Goal: Information Seeking & Learning: Learn about a topic

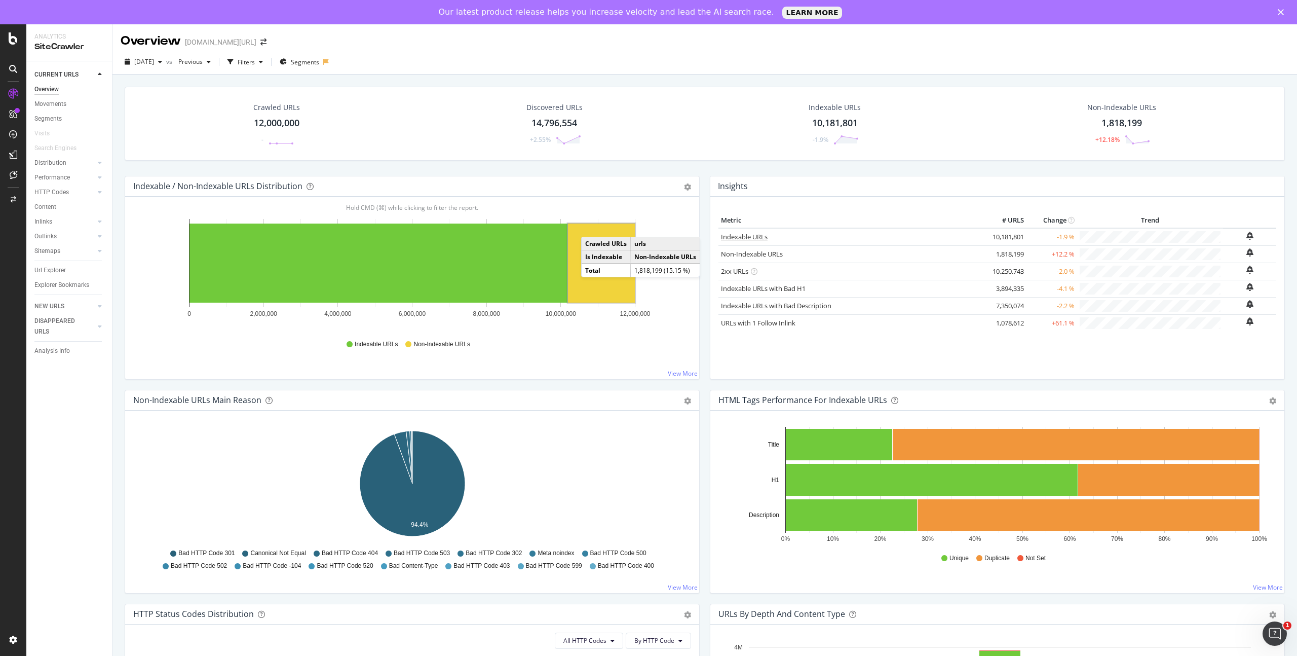
click at [756, 237] on link "Indexable URLs" at bounding box center [744, 236] width 47 height 9
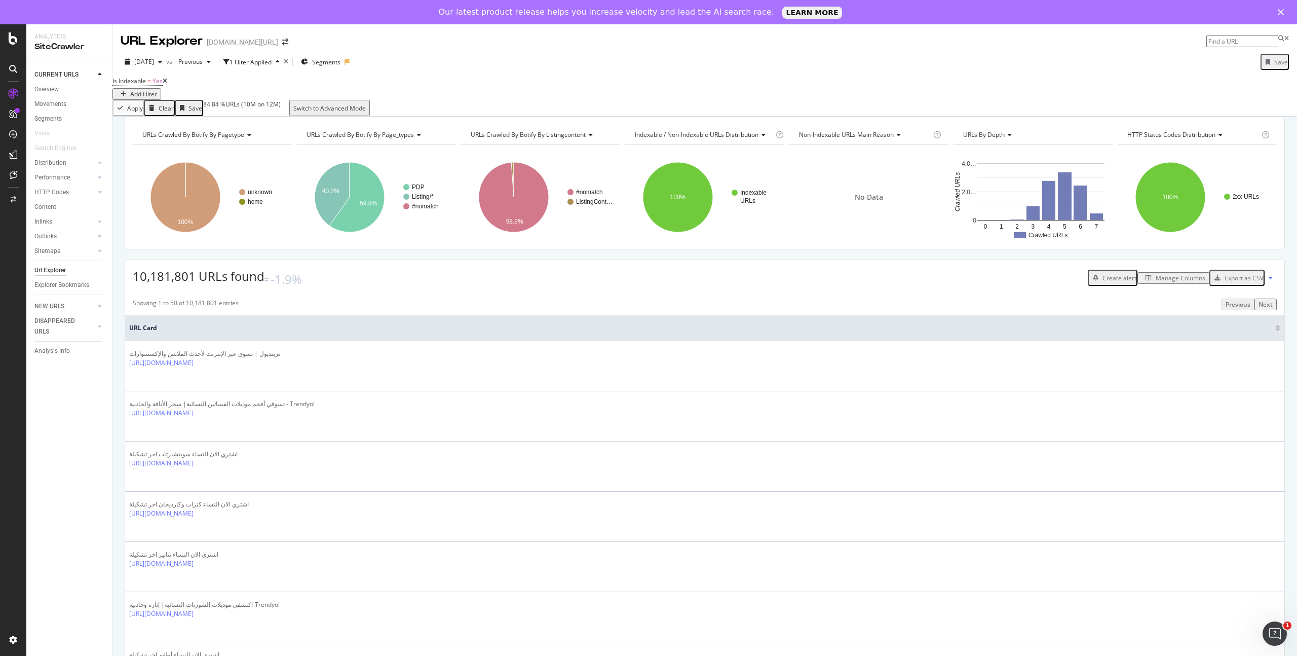
click at [1186, 282] on div "Manage Columns" at bounding box center [1181, 278] width 50 height 9
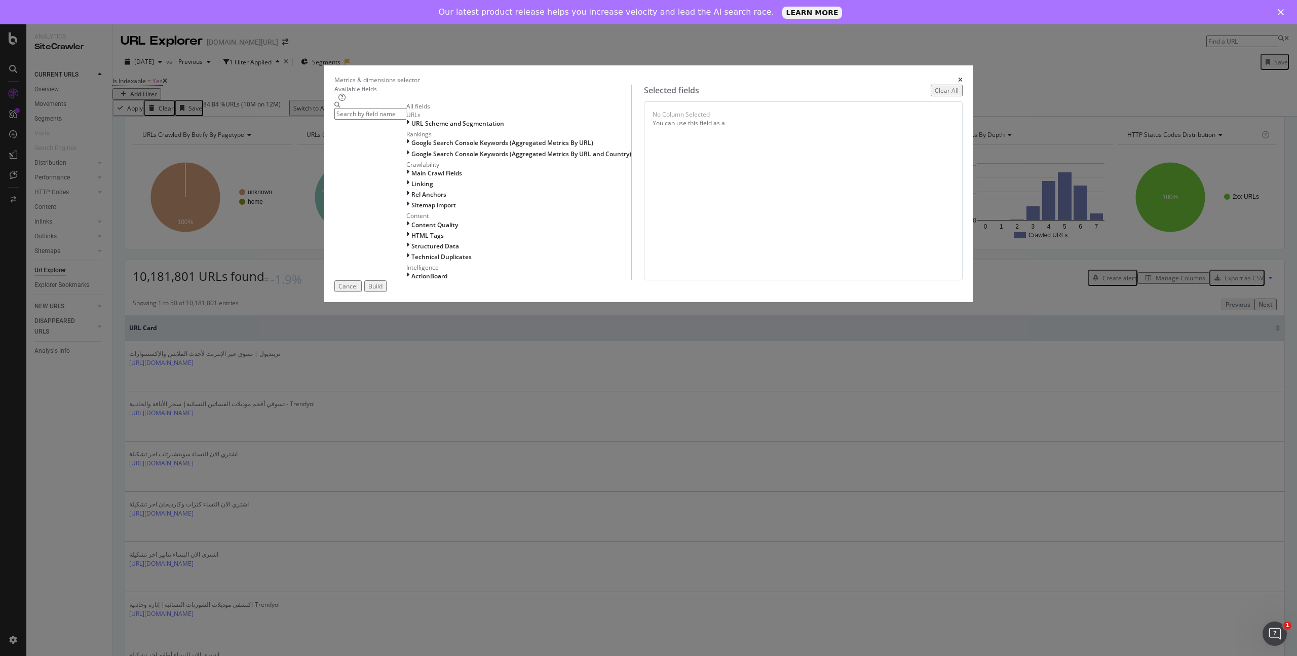
click at [406, 120] on input "modal" at bounding box center [370, 114] width 72 height 12
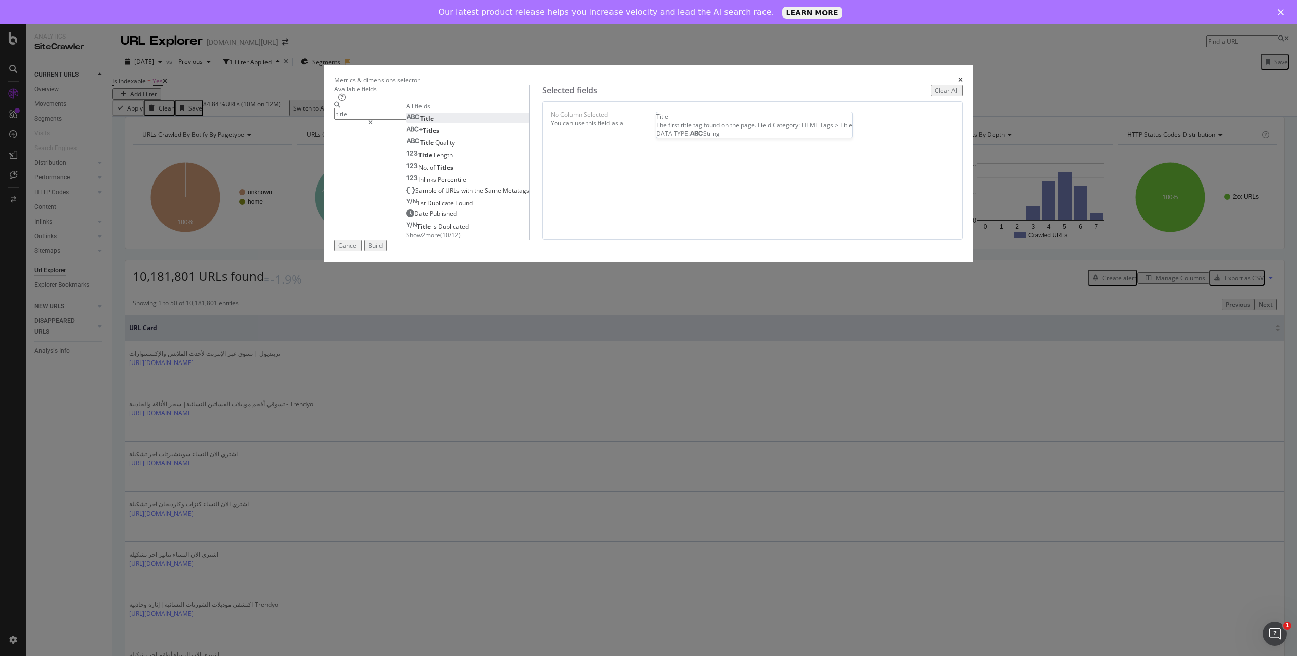
type input "title"
click at [434, 123] on div "Title" at bounding box center [419, 118] width 27 height 9
click at [383, 250] on div "Build" at bounding box center [375, 245] width 14 height 9
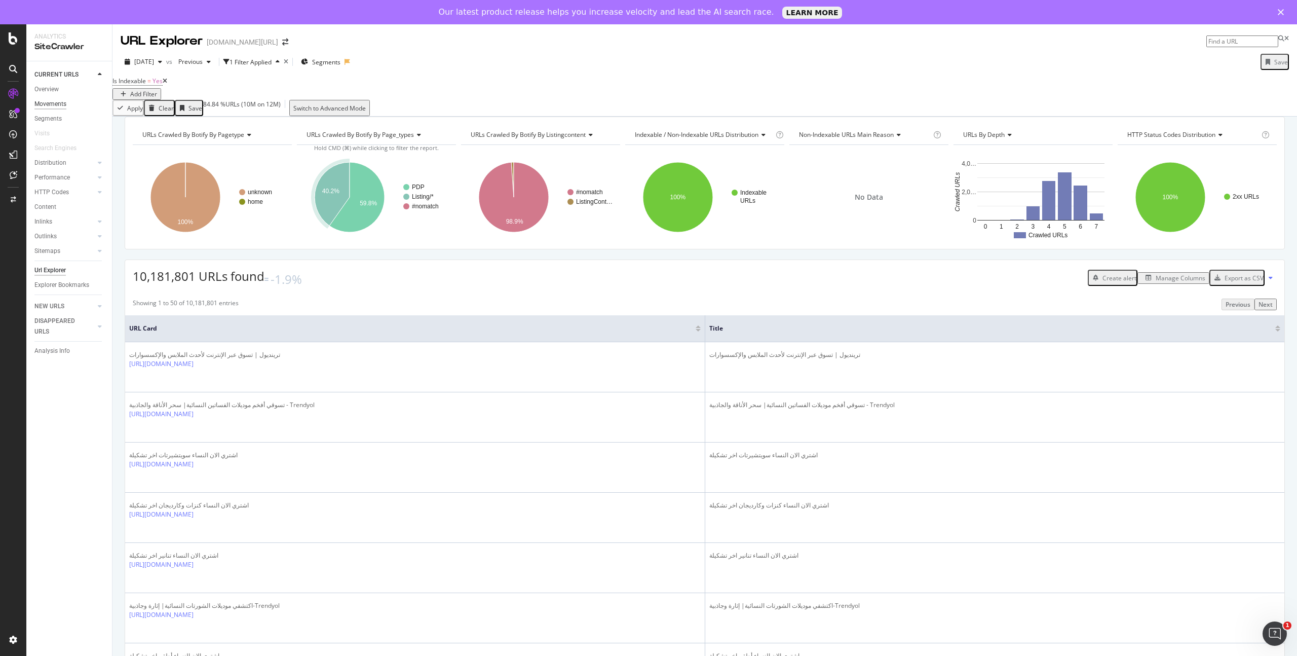
click at [50, 103] on div "Movements" at bounding box center [50, 104] width 32 height 11
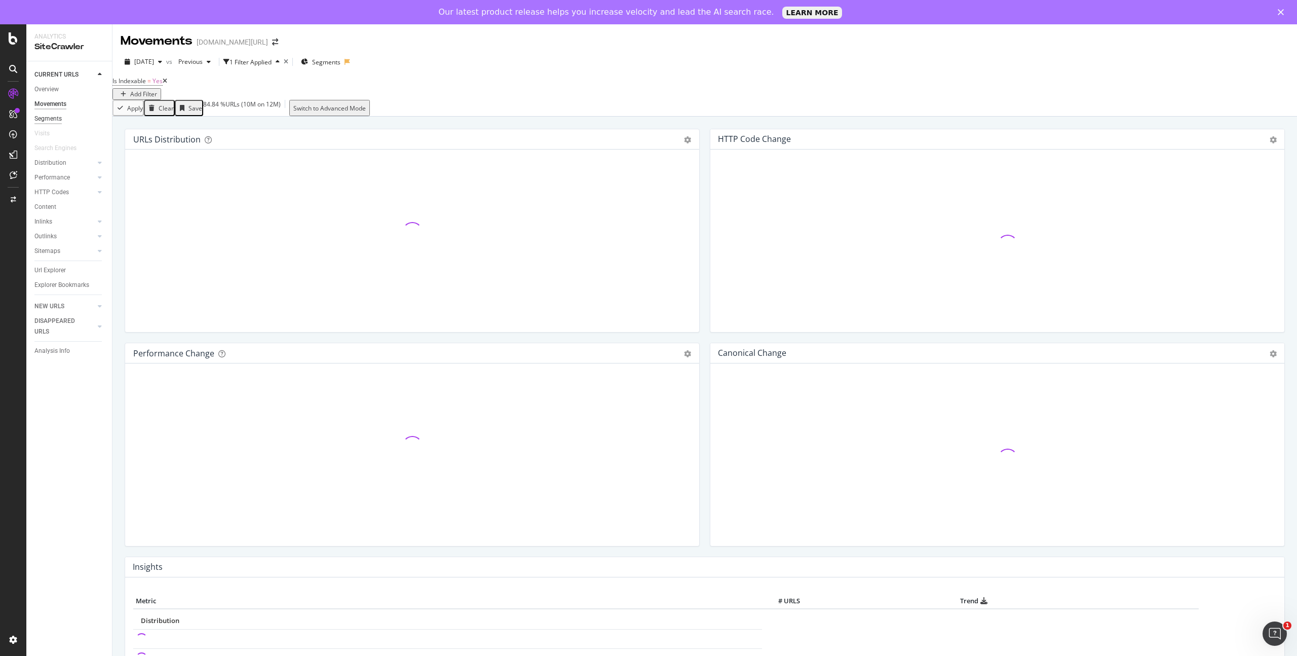
click at [49, 117] on div "Segments" at bounding box center [47, 119] width 27 height 11
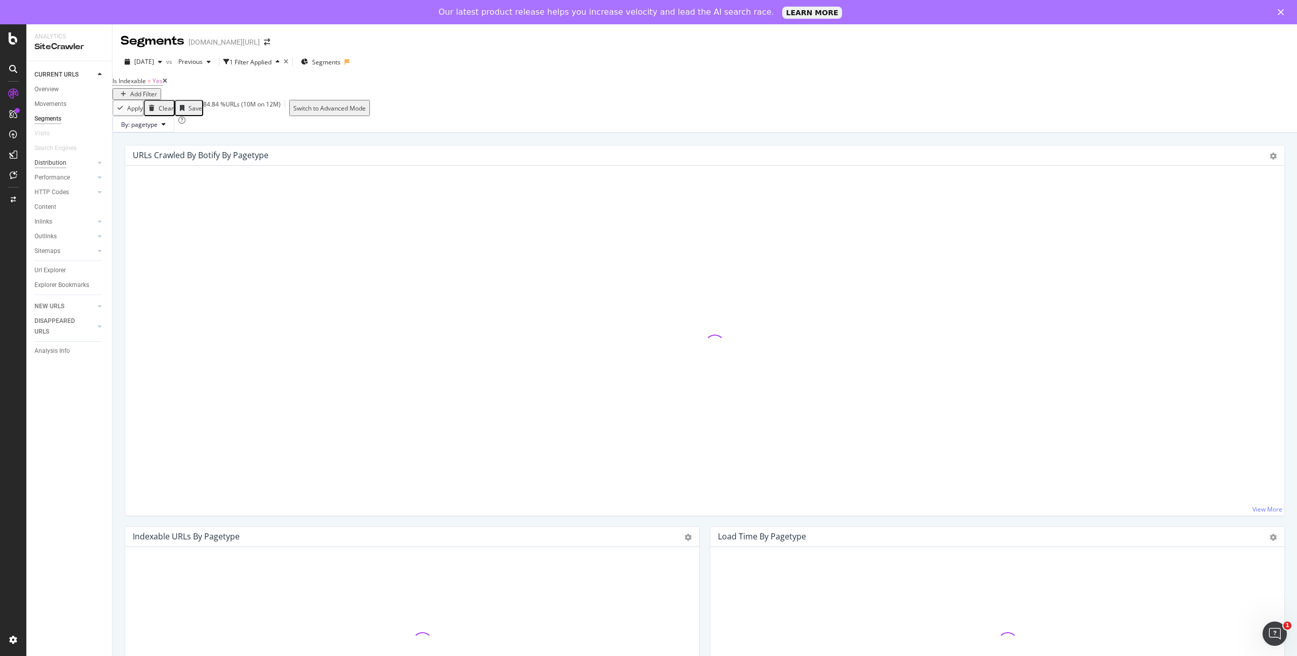
click at [51, 163] on div "Distribution" at bounding box center [50, 163] width 32 height 11
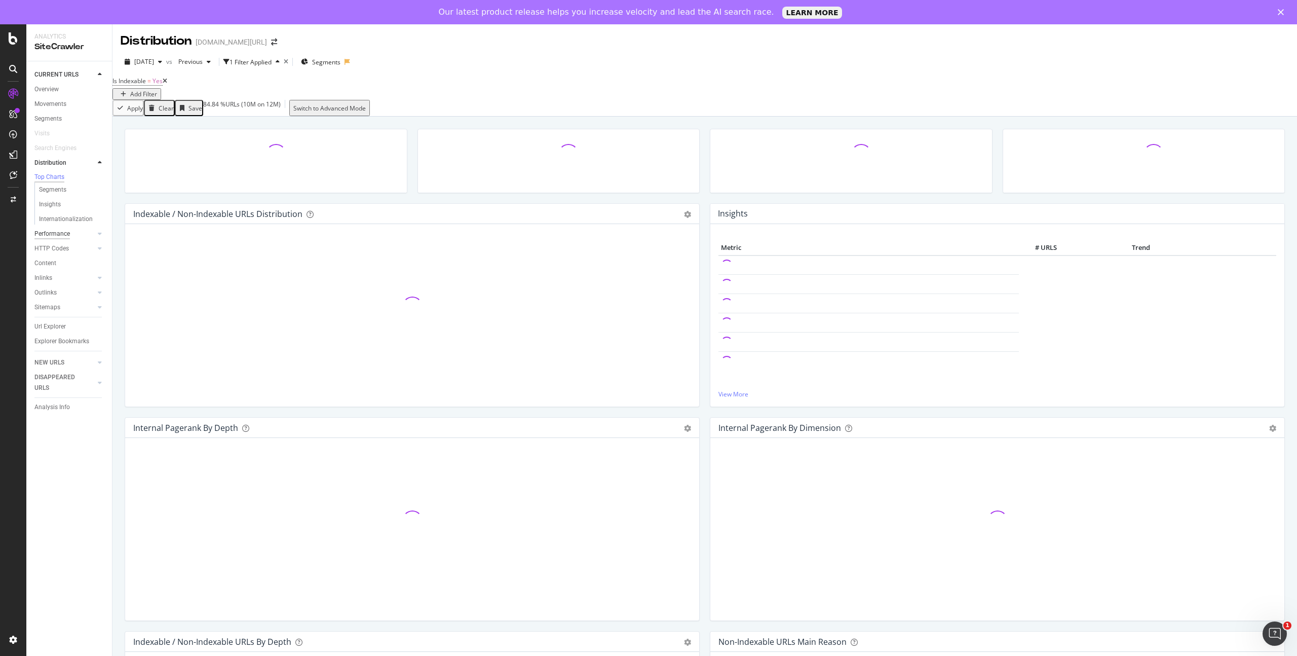
click at [53, 238] on div "Performance" at bounding box center [51, 234] width 35 height 11
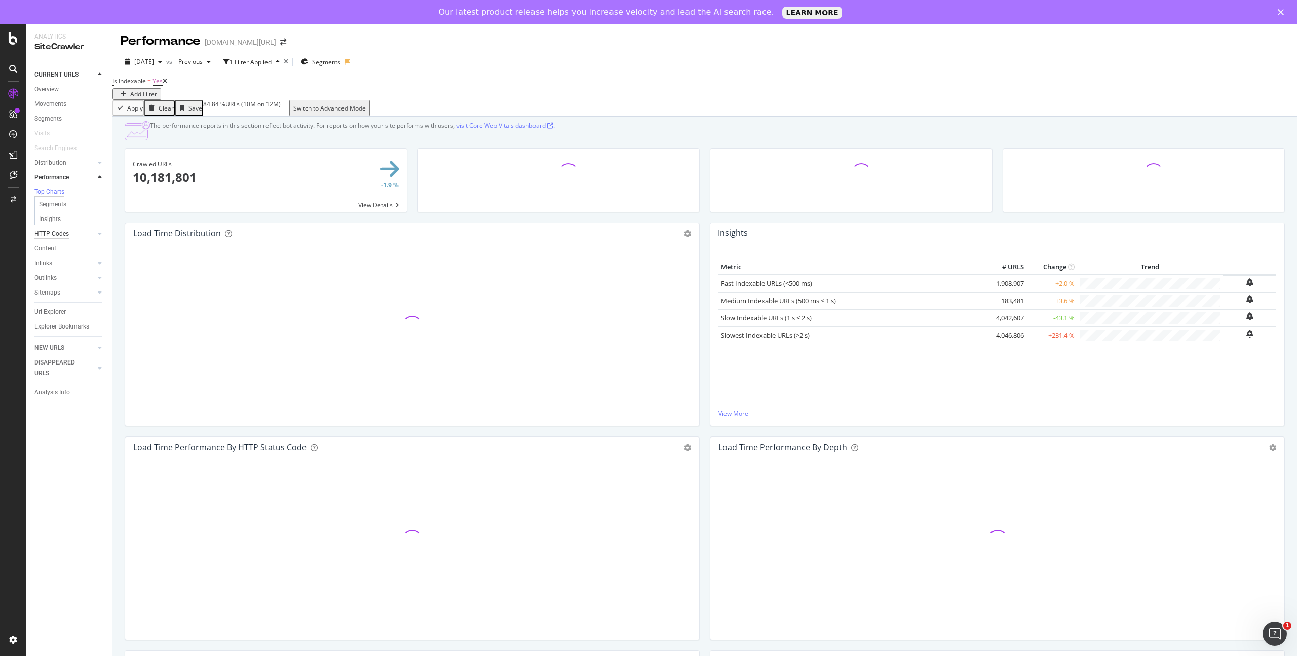
click at [56, 237] on div "HTTP Codes" at bounding box center [51, 234] width 34 height 11
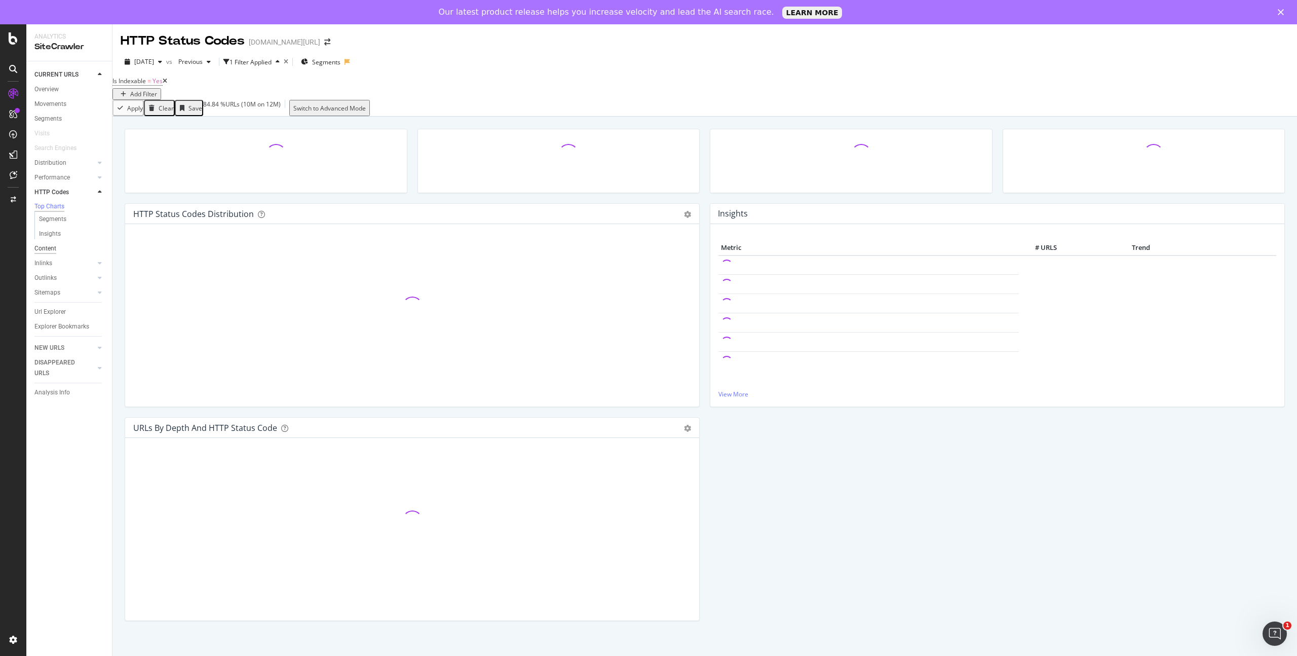
click at [52, 251] on div "Content" at bounding box center [45, 248] width 22 height 11
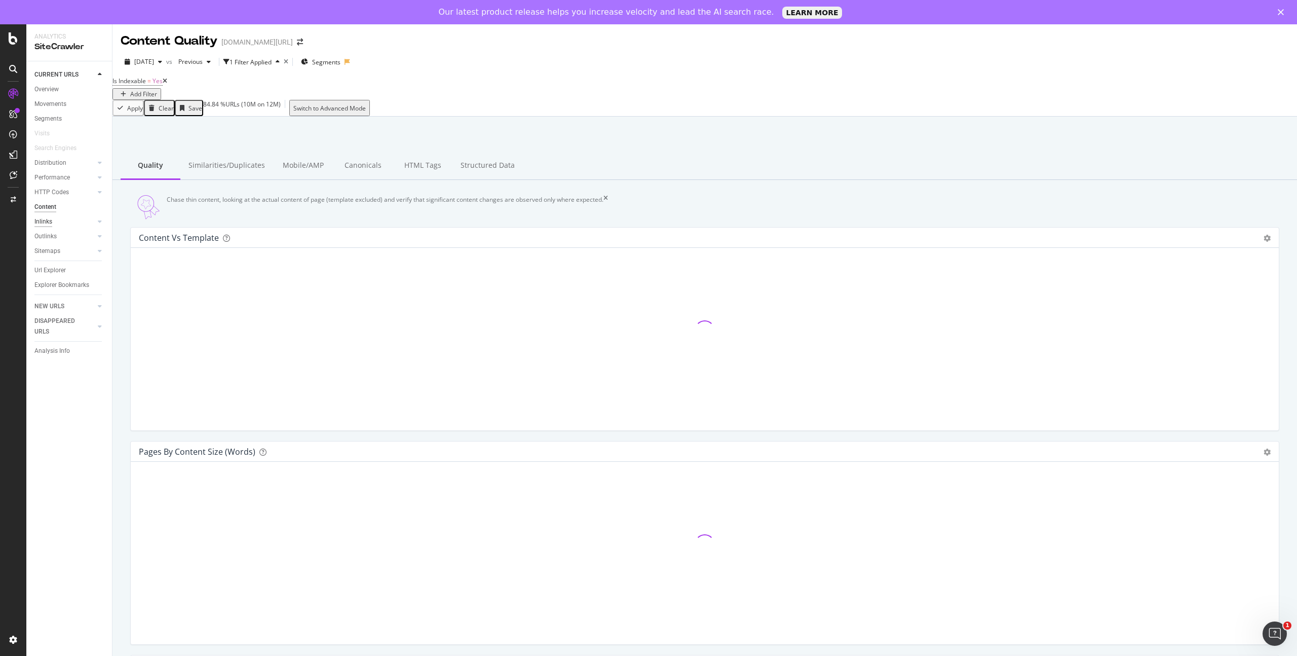
click at [49, 221] on div "Inlinks" at bounding box center [43, 221] width 18 height 11
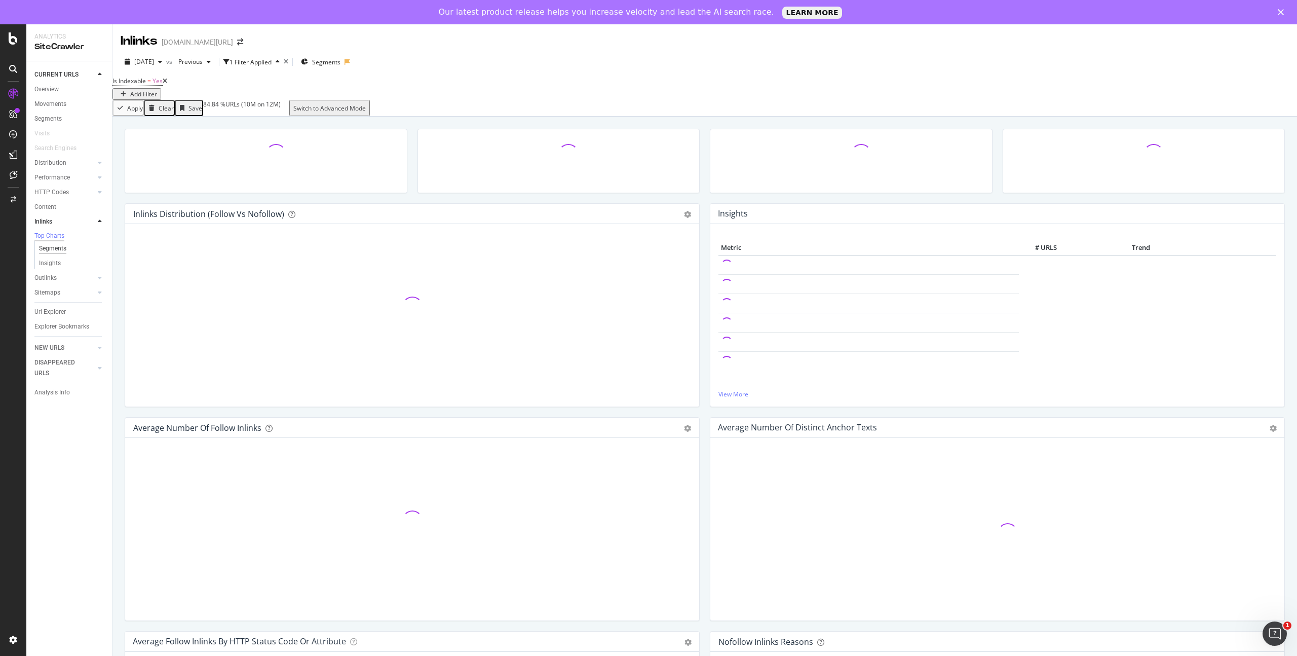
click at [55, 250] on div "Segments" at bounding box center [52, 248] width 27 height 11
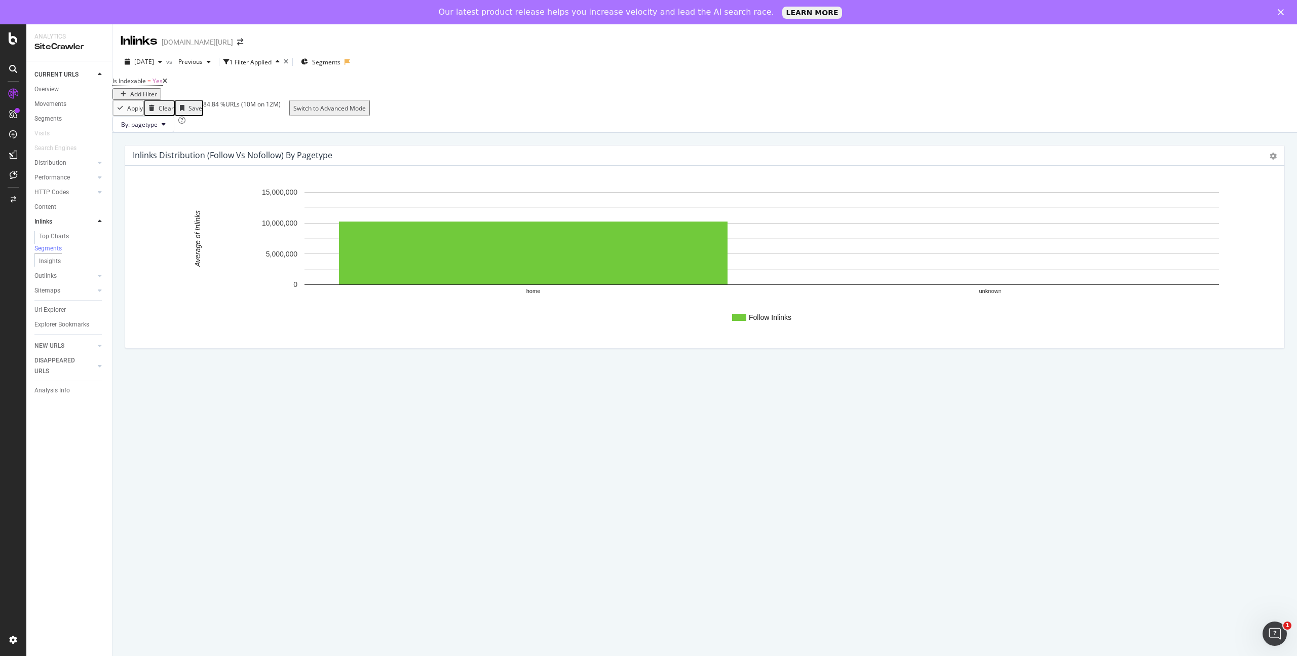
click at [95, 221] on div at bounding box center [100, 221] width 10 height 10
click at [61, 91] on link "Overview" at bounding box center [69, 89] width 70 height 11
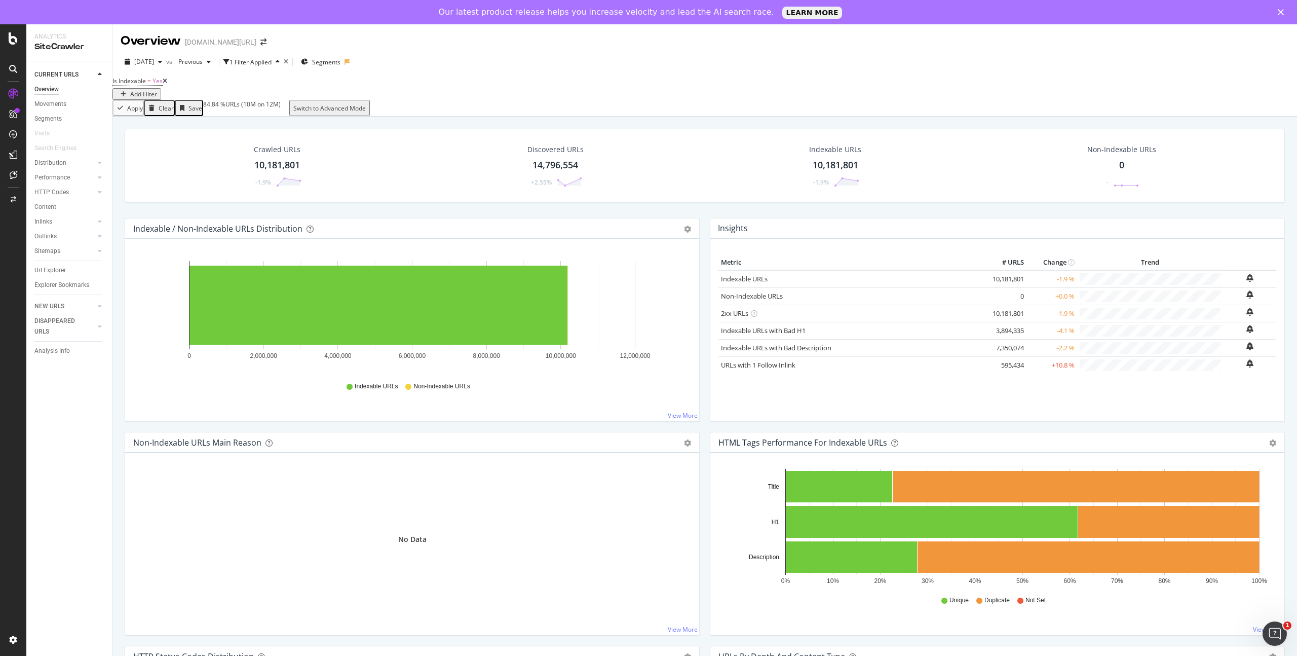
click at [96, 74] on div at bounding box center [100, 74] width 10 height 10
click at [93, 89] on div at bounding box center [90, 89] width 10 height 10
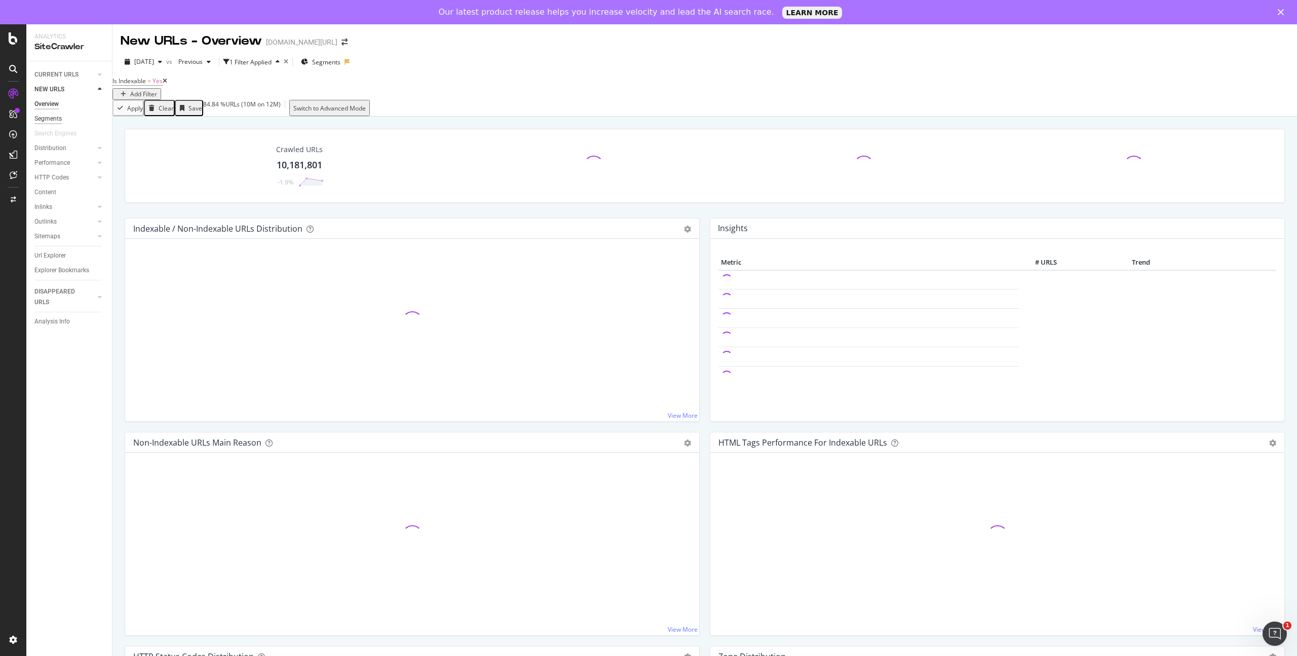
click at [56, 115] on div "Segments" at bounding box center [47, 119] width 27 height 11
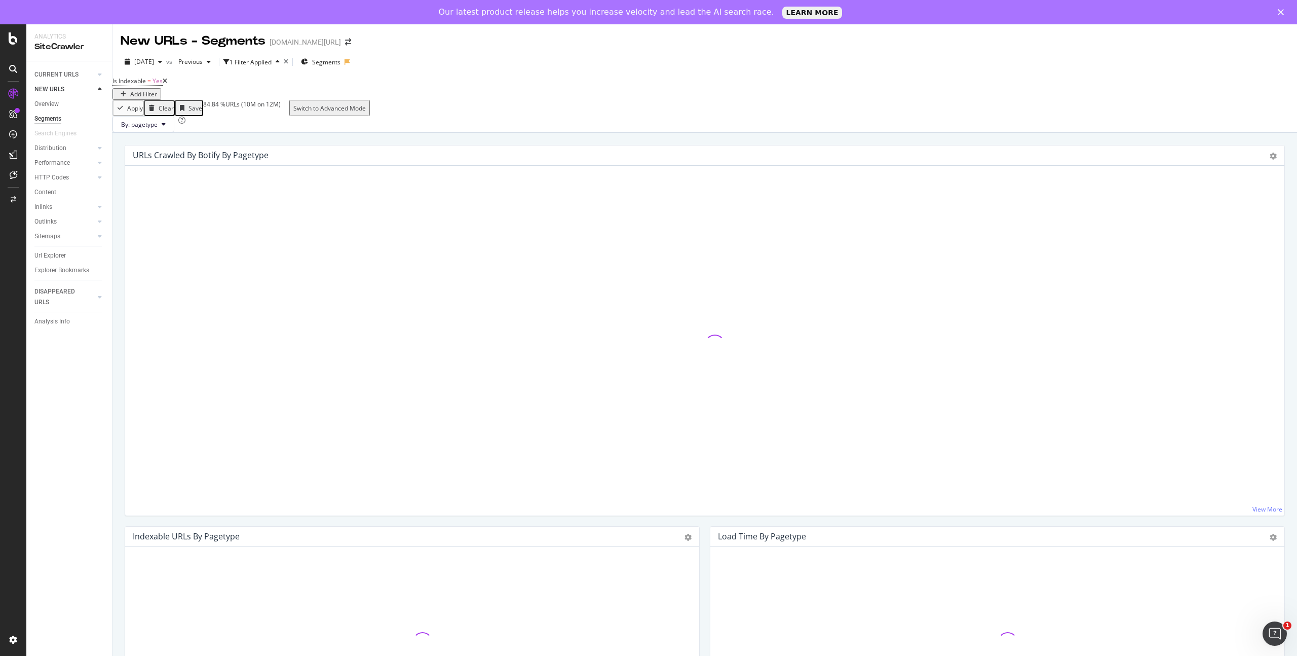
click at [103, 90] on div at bounding box center [100, 89] width 10 height 10
